Goal: Task Accomplishment & Management: Complete application form

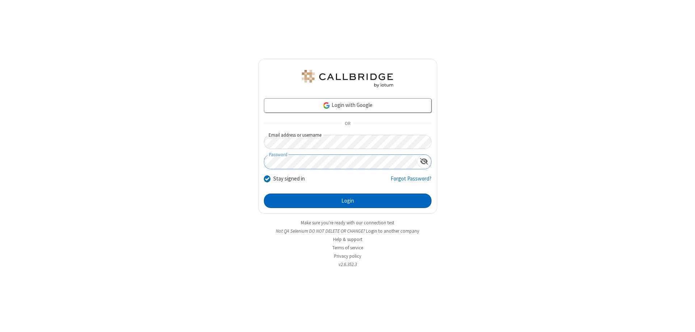
click at [347, 201] on button "Login" at bounding box center [348, 200] width 168 height 14
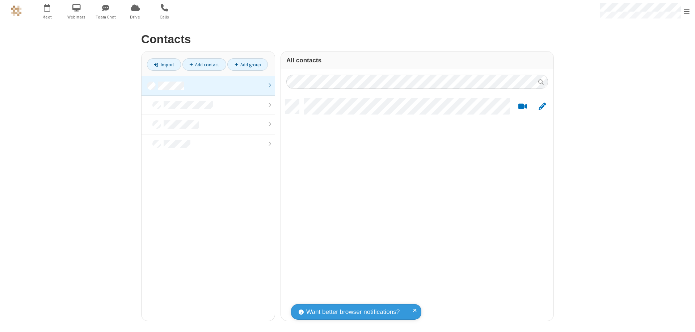
click at [208, 85] on link at bounding box center [208, 86] width 133 height 20
click at [204, 64] on link "Add contact" at bounding box center [204, 64] width 44 height 12
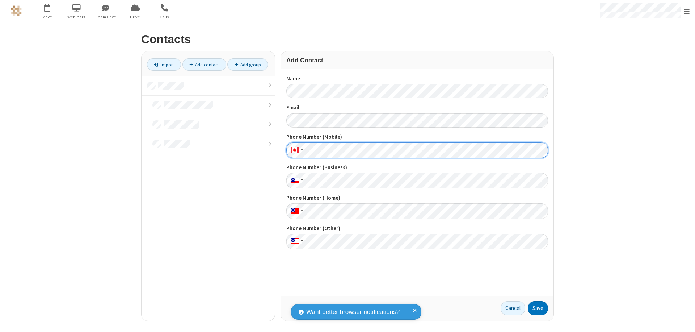
click at [538, 308] on button "Save" at bounding box center [538, 308] width 20 height 14
